Goal: Find specific page/section: Find specific page/section

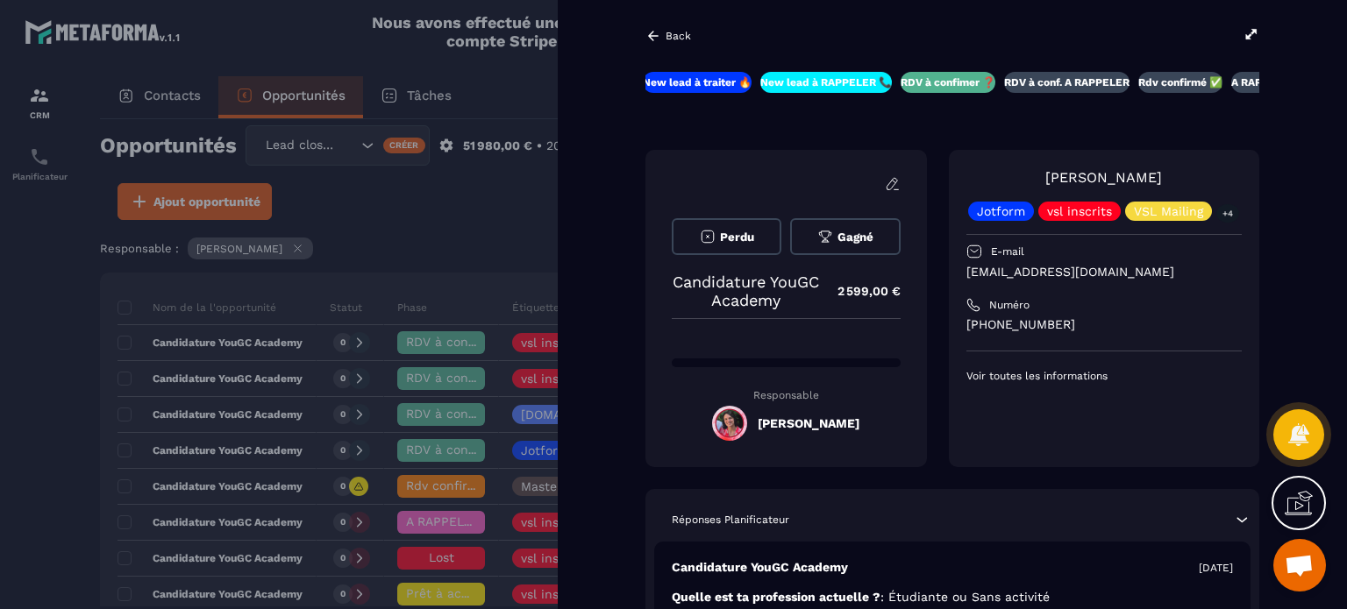
click at [642, 31] on div "Back New lead à traiter 🔥 New lead à RAPPELER 📞 RDV à confimer ❓ RDV à conf. A …" at bounding box center [952, 304] width 789 height 609
click at [665, 27] on div "Back" at bounding box center [952, 35] width 614 height 19
click at [686, 38] on p "Back" at bounding box center [677, 36] width 25 height 12
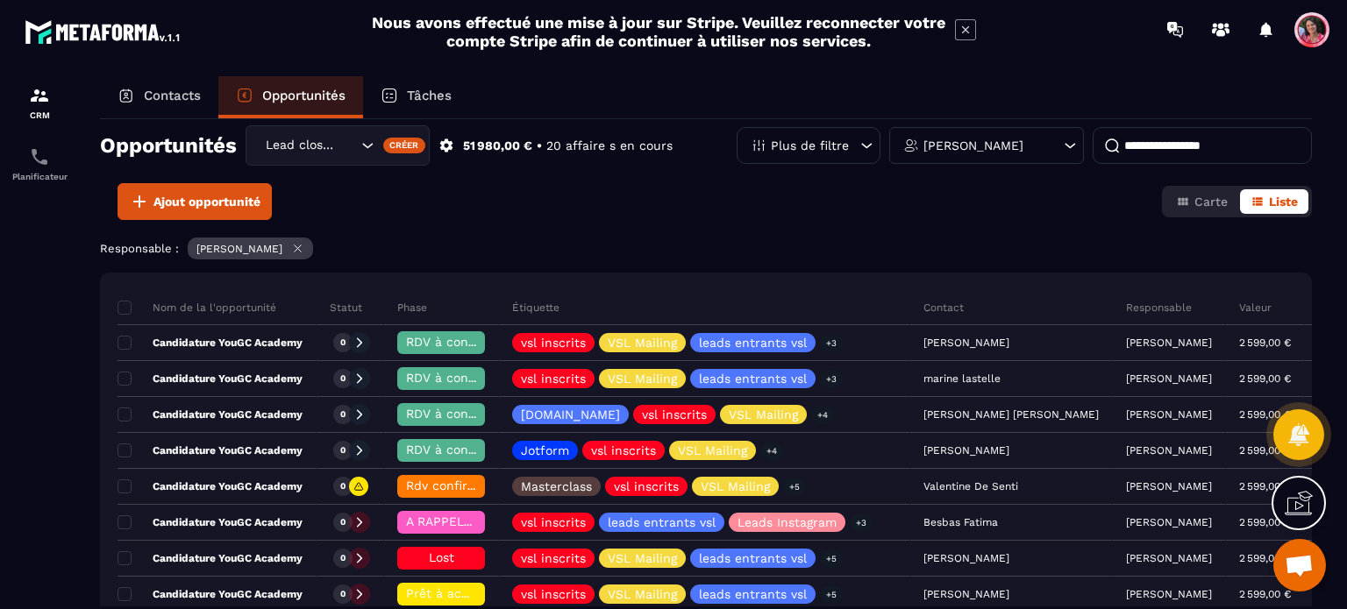
click at [155, 92] on p "Contacts" at bounding box center [172, 96] width 57 height 16
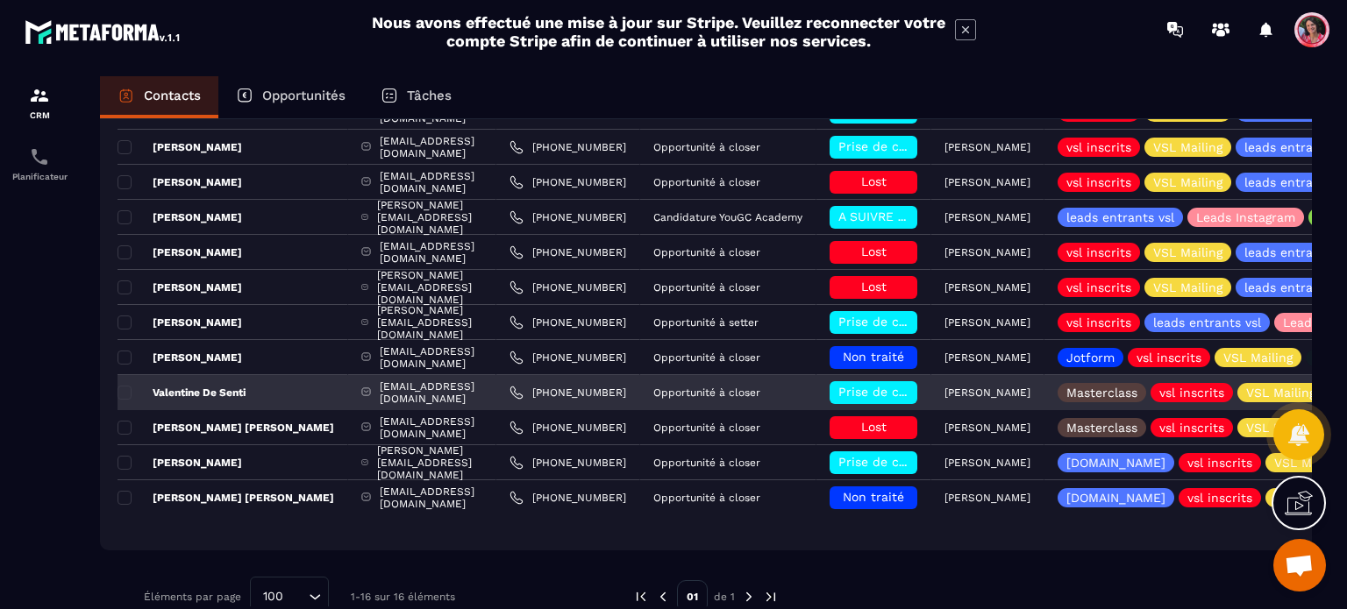
scroll to position [263, 0]
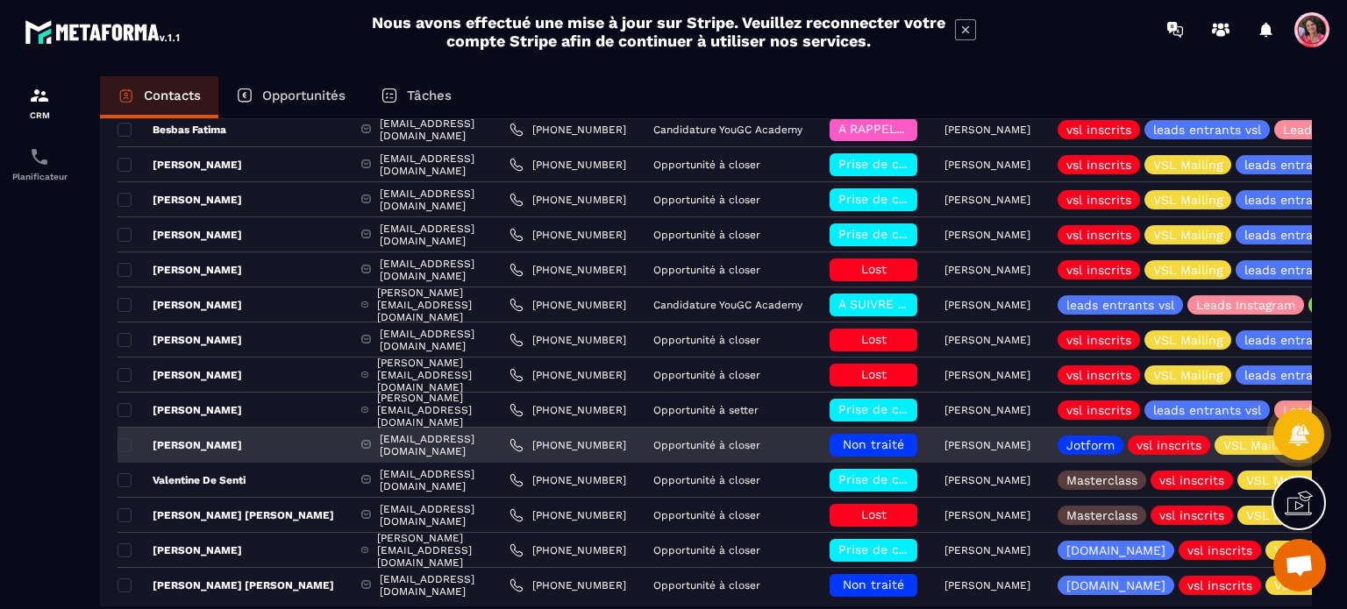
click at [214, 438] on p "[PERSON_NAME]" at bounding box center [179, 445] width 124 height 14
